Goal: Information Seeking & Learning: Learn about a topic

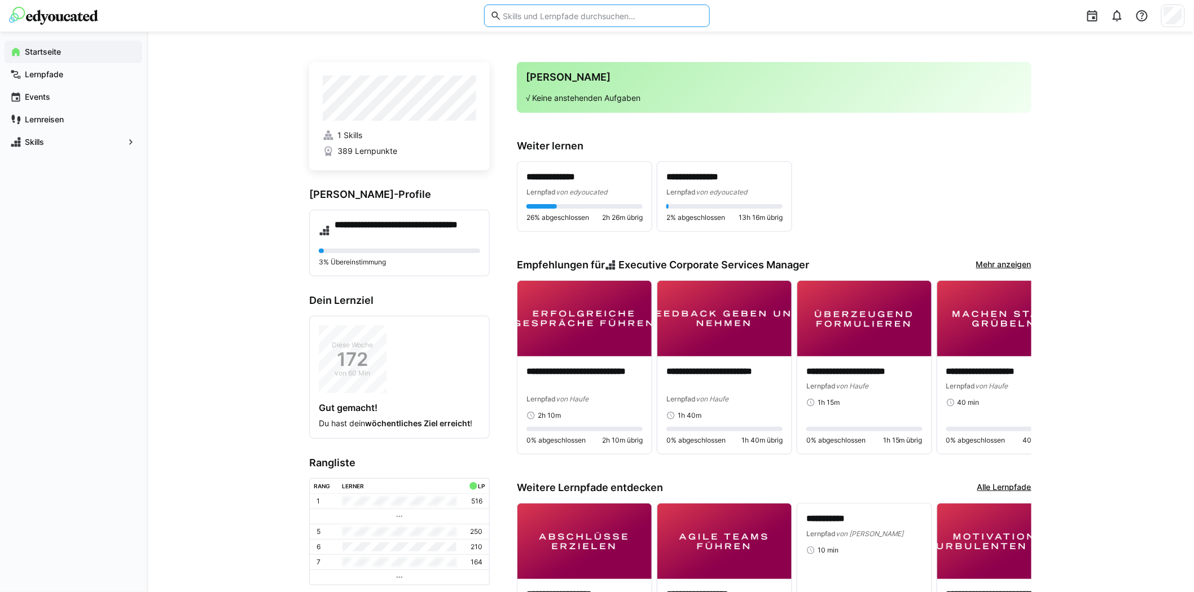
click at [595, 11] on input "text" at bounding box center [603, 16] width 202 height 10
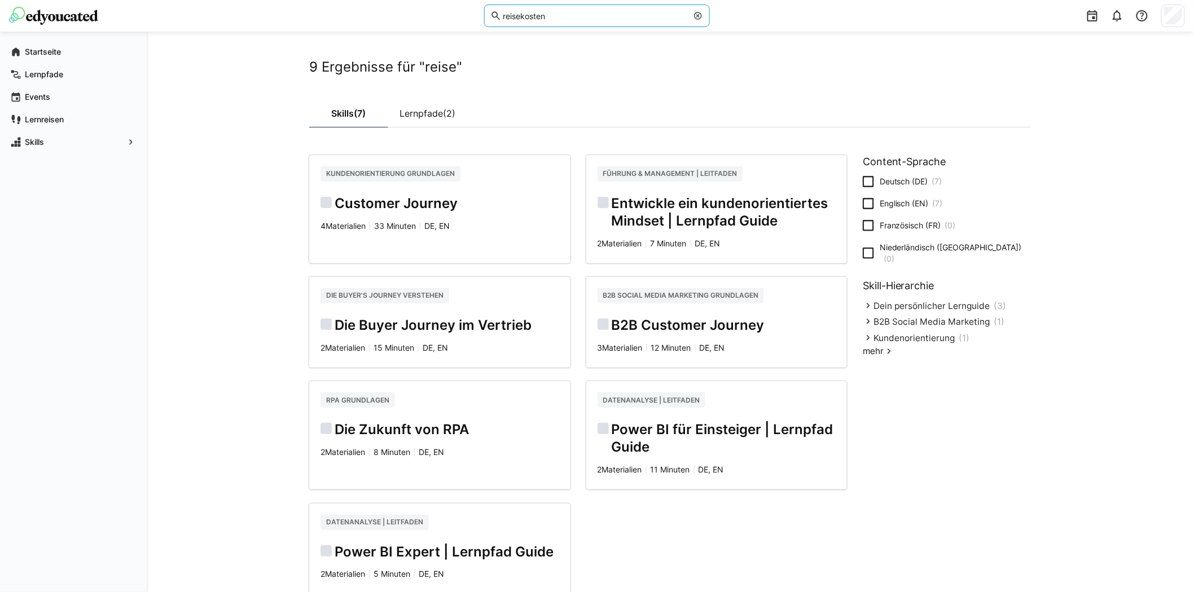
type input "reisekosten"
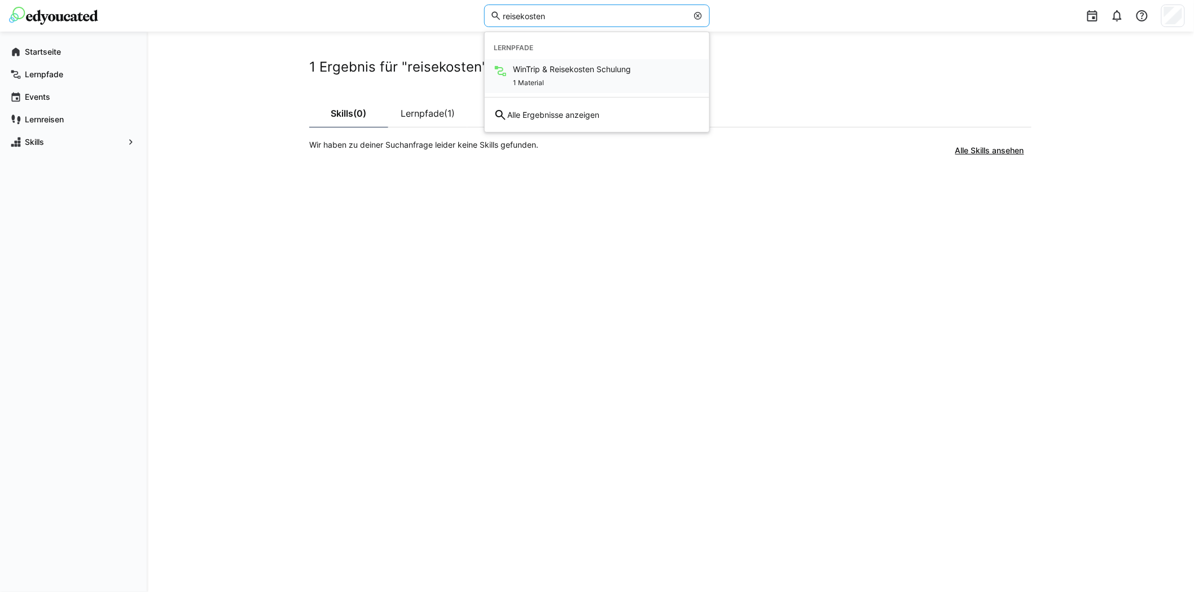
click at [595, 82] on div "1 Material" at bounding box center [572, 82] width 118 height 14
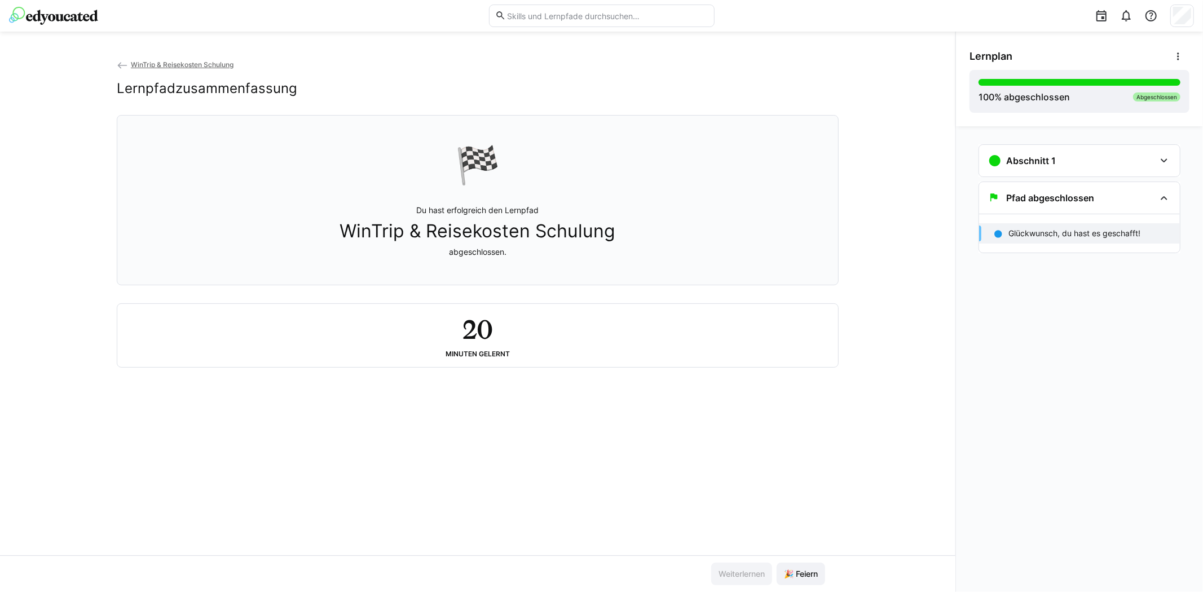
click at [534, 210] on p "Du hast erfolgreich den Lernpfad WinTrip & Reisekosten Schulung abgeschlossen." at bounding box center [478, 231] width 276 height 53
click at [212, 63] on span "WinTrip & Reisekosten Schulung" at bounding box center [182, 64] width 103 height 8
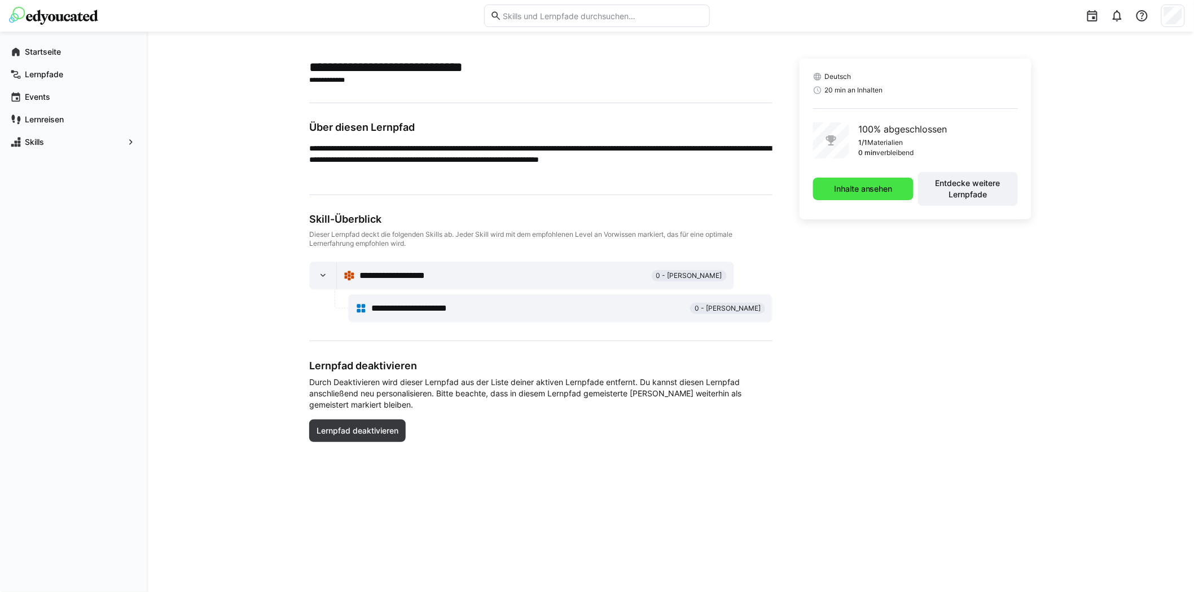
click at [873, 193] on span "Inhalte ansehen" at bounding box center [863, 188] width 62 height 11
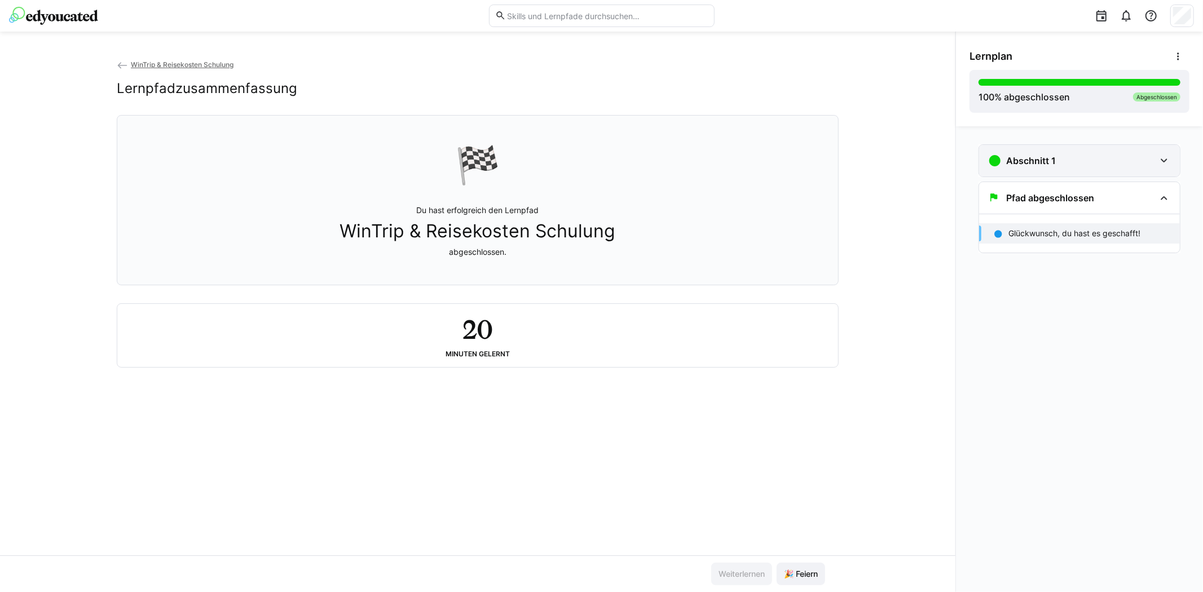
click at [1079, 159] on div "Abschnitt 1" at bounding box center [1071, 161] width 167 height 14
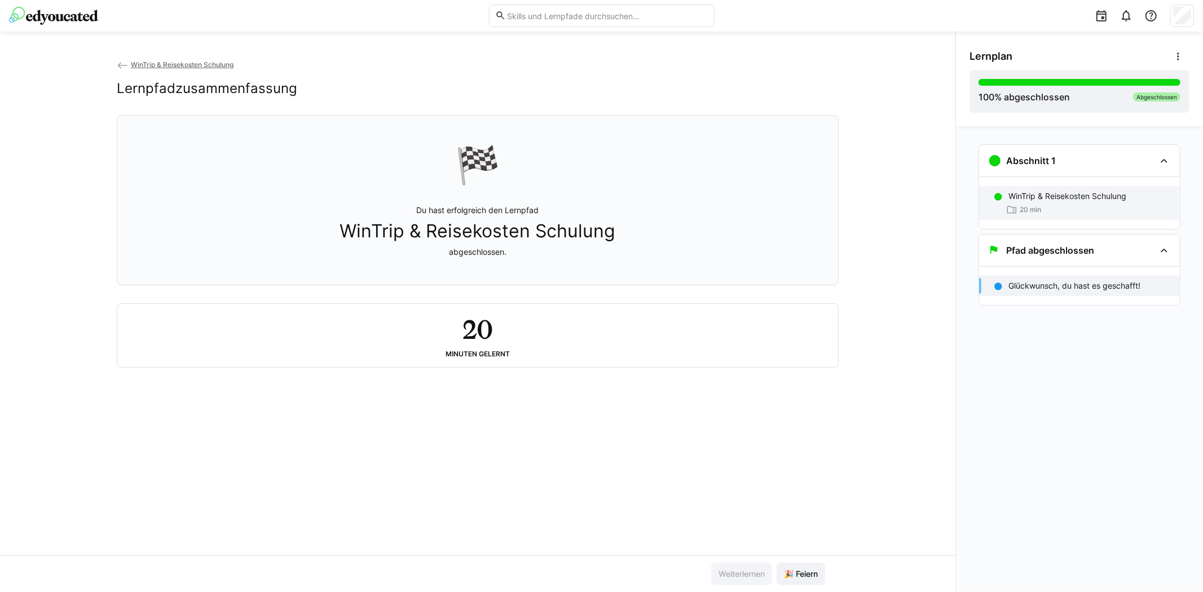
click at [1056, 206] on div "20 min" at bounding box center [1090, 209] width 162 height 11
